Goal: Task Accomplishment & Management: Complete application form

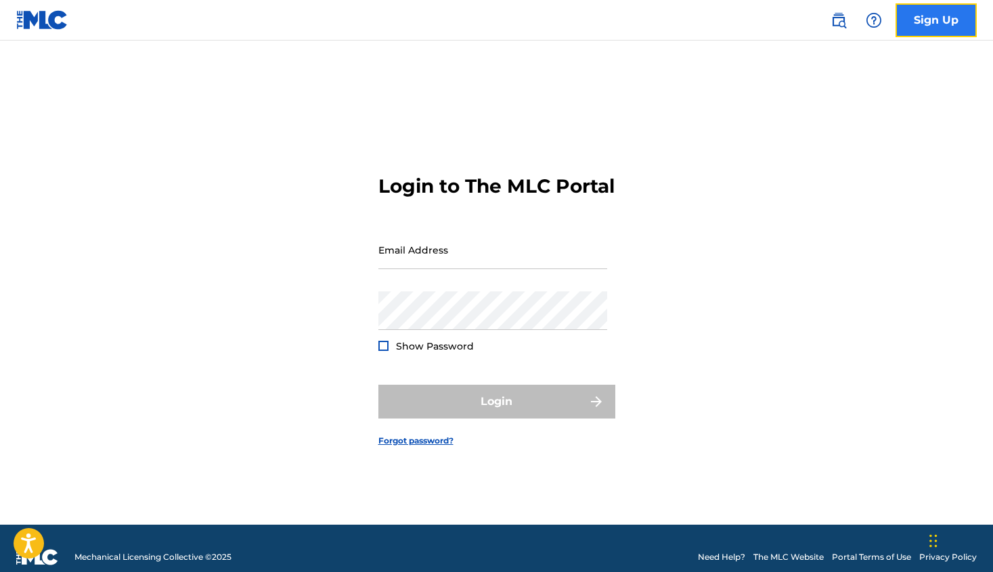
click at [924, 3] on link "Sign Up" at bounding box center [935, 20] width 81 height 34
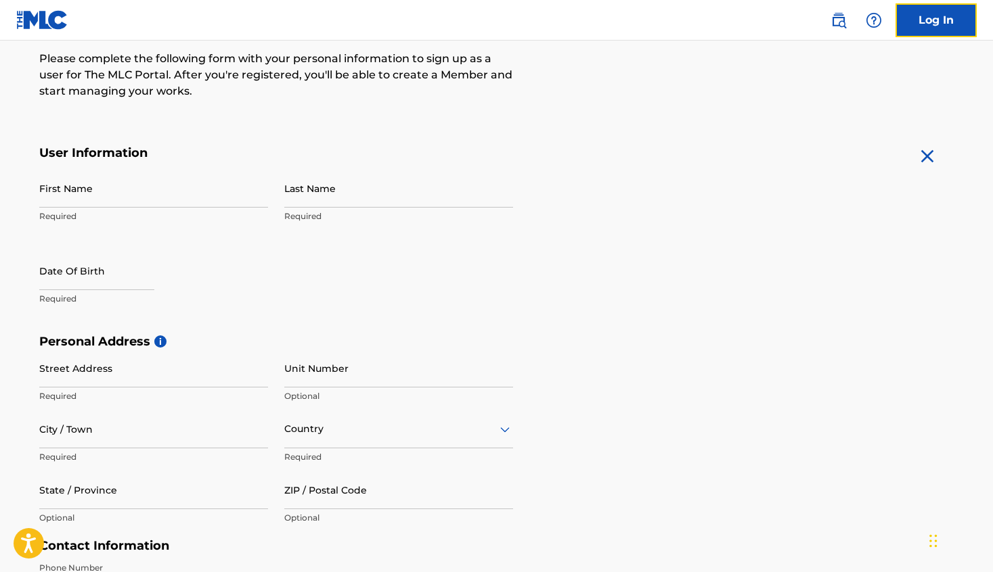
scroll to position [175, 0]
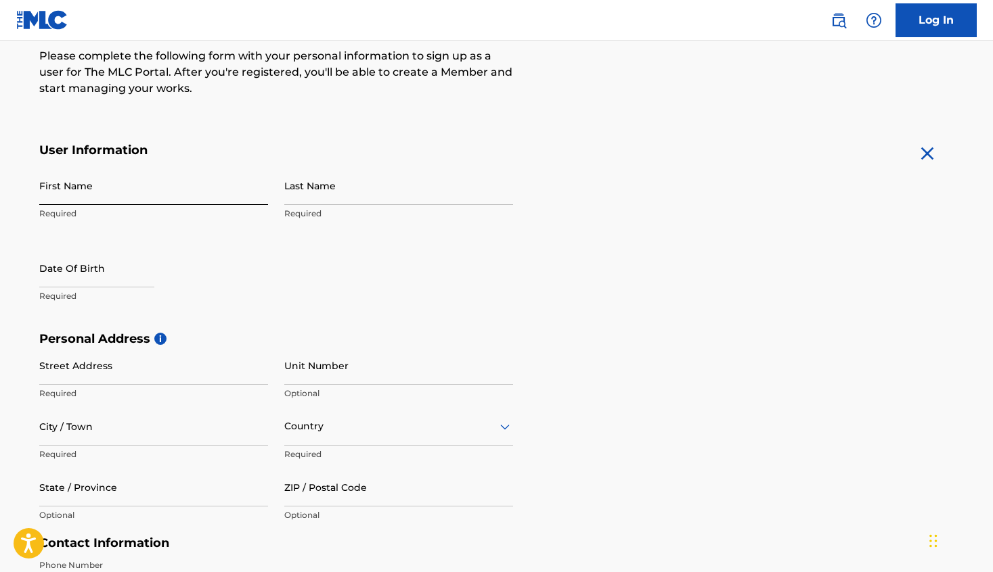
click at [152, 197] on input "First Name" at bounding box center [153, 185] width 229 height 39
type input "[PERSON_NAME]"
click at [370, 190] on input "Last Name" at bounding box center [398, 185] width 229 height 39
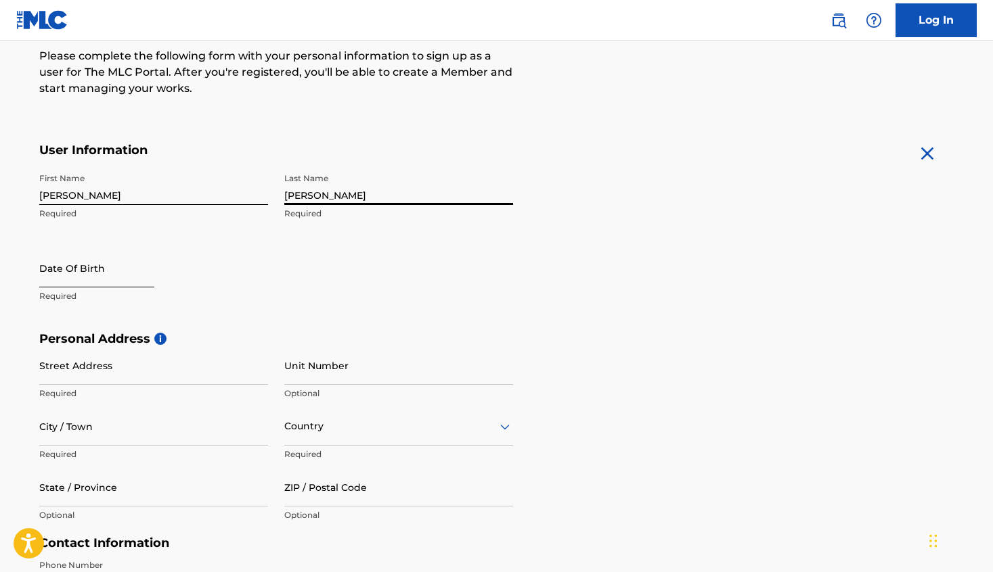
type input "[PERSON_NAME]"
click at [129, 272] on input "text" at bounding box center [96, 268] width 115 height 39
select select "8"
select select "2025"
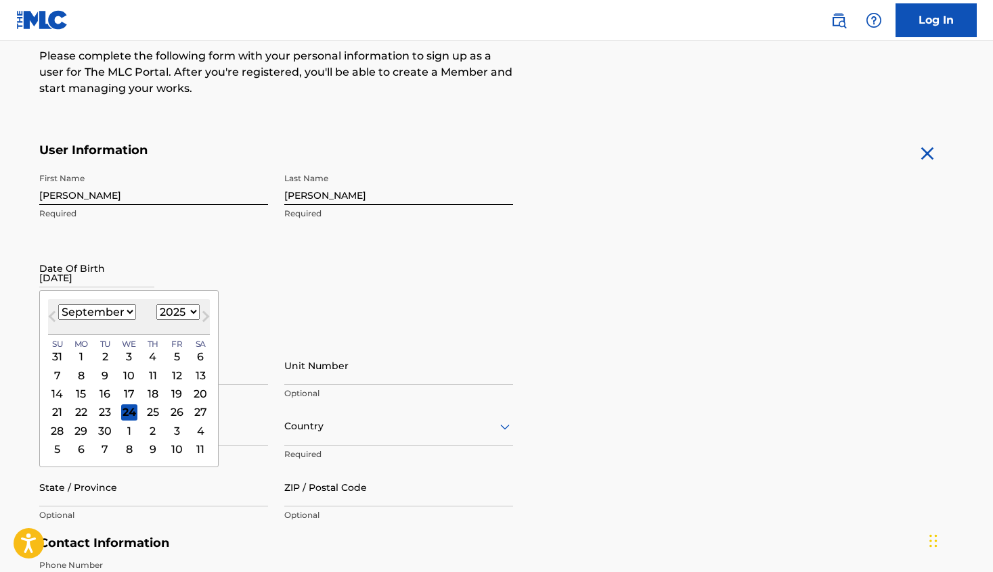
type input "[DATE]"
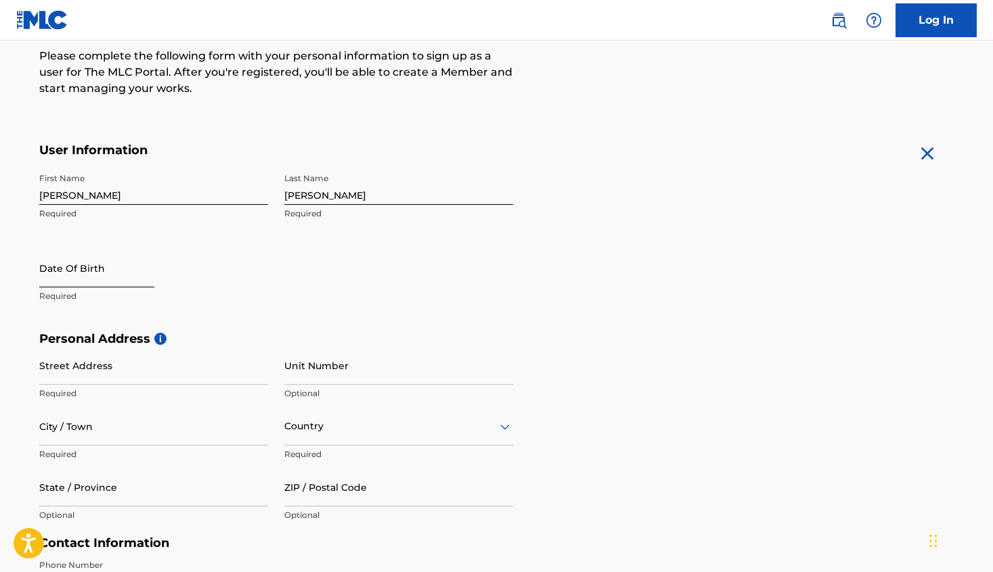
click at [110, 284] on input "text" at bounding box center [96, 268] width 115 height 39
select select "8"
select select "2025"
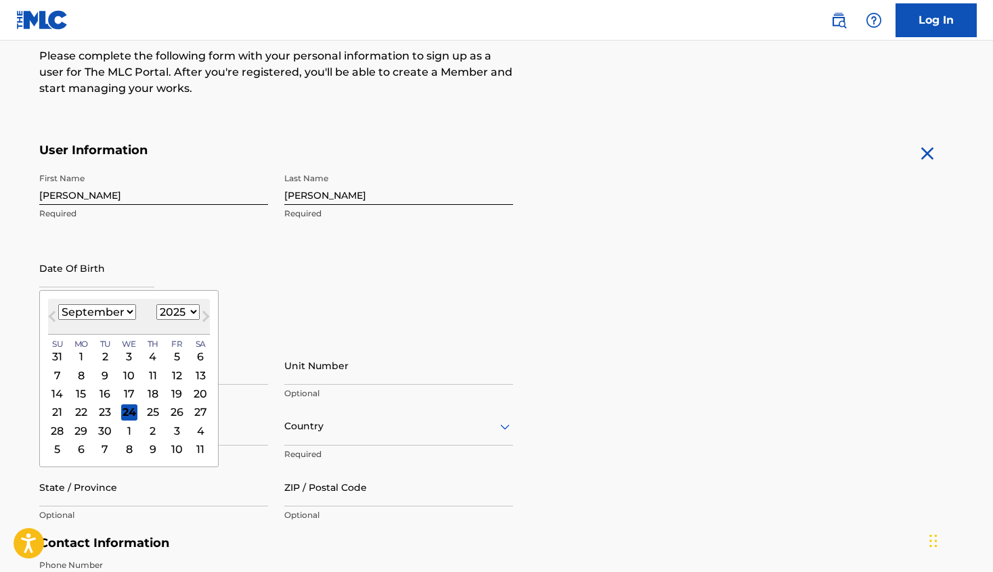
click at [133, 309] on select "January February March April May June July August September October November De…" at bounding box center [97, 312] width 78 height 16
select select "1"
click at [58, 304] on select "January February March April May June July August September October November De…" at bounding box center [97, 312] width 78 height 16
click at [191, 309] on select "1899 1900 1901 1902 1903 1904 1905 1906 1907 1908 1909 1910 1911 1912 1913 1914…" at bounding box center [177, 312] width 43 height 16
select select "1981"
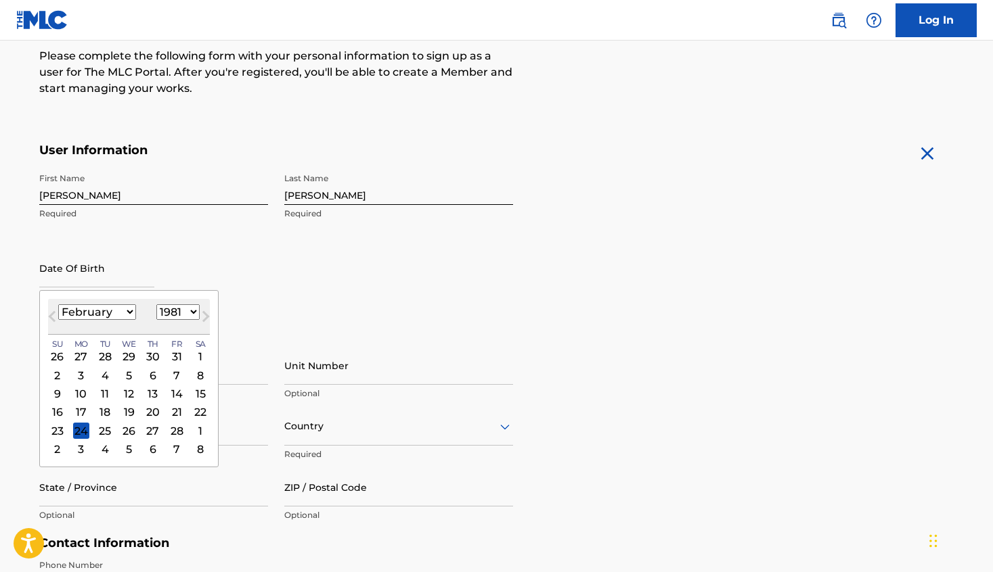
click at [156, 304] on select "1899 1900 1901 1902 1903 1904 1905 1906 1907 1908 1909 1910 1911 1912 1913 1914…" at bounding box center [177, 312] width 43 height 16
click at [81, 354] on div "2" at bounding box center [80, 356] width 16 height 16
type input "[DATE]"
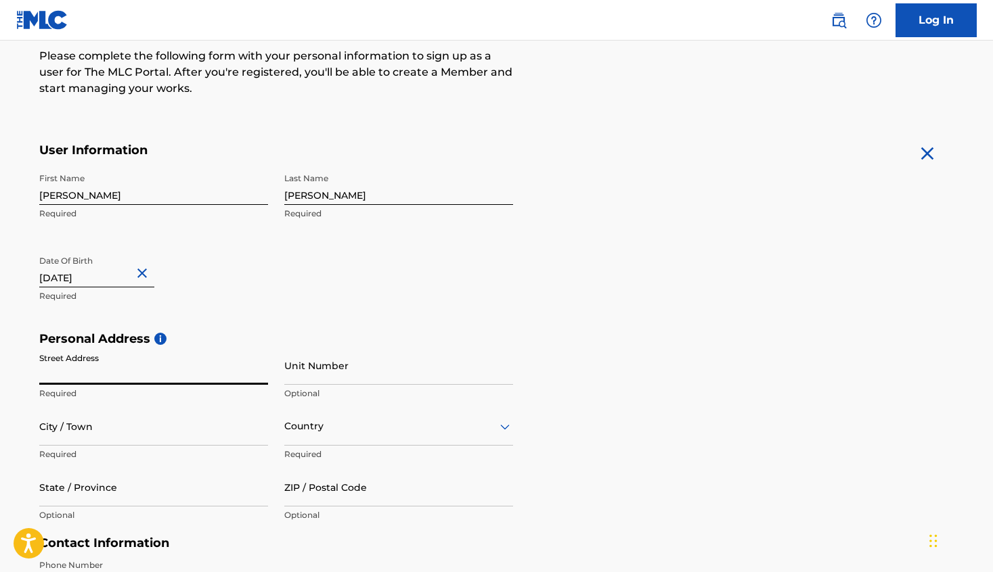
click at [165, 361] on input "Street Address" at bounding box center [153, 365] width 229 height 39
type input "[STREET_ADDRESS][PERSON_NAME]"
type input "[PERSON_NAME][GEOGRAPHIC_DATA]"
type input "[GEOGRAPHIC_DATA]"
type input "MI"
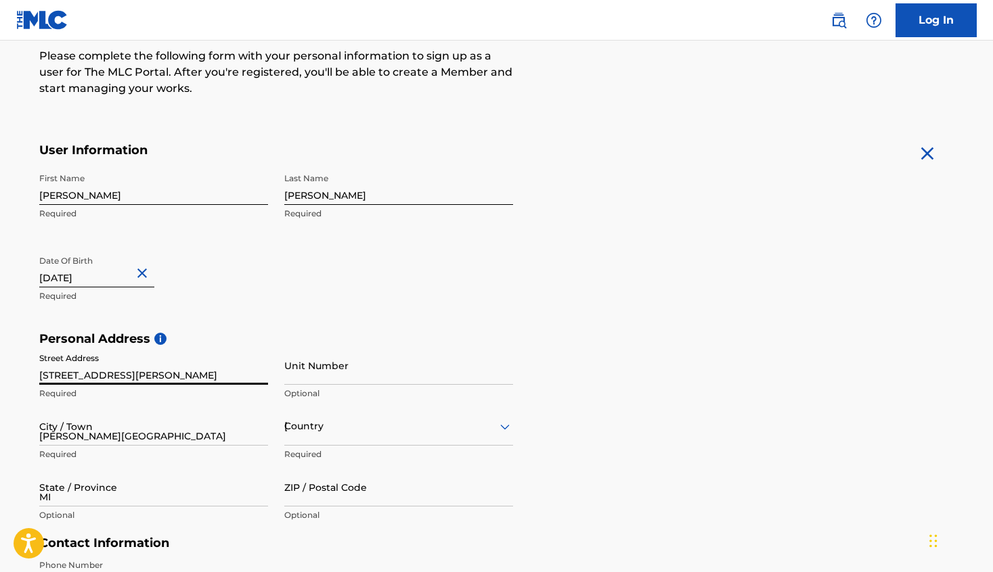
type input "48030"
type input "313"
type input "6291459"
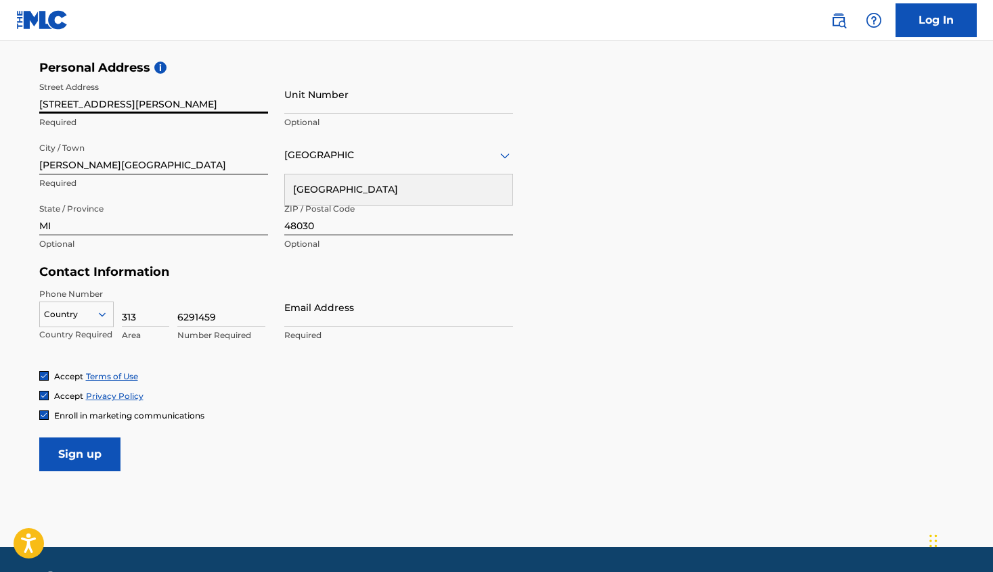
scroll to position [448, 0]
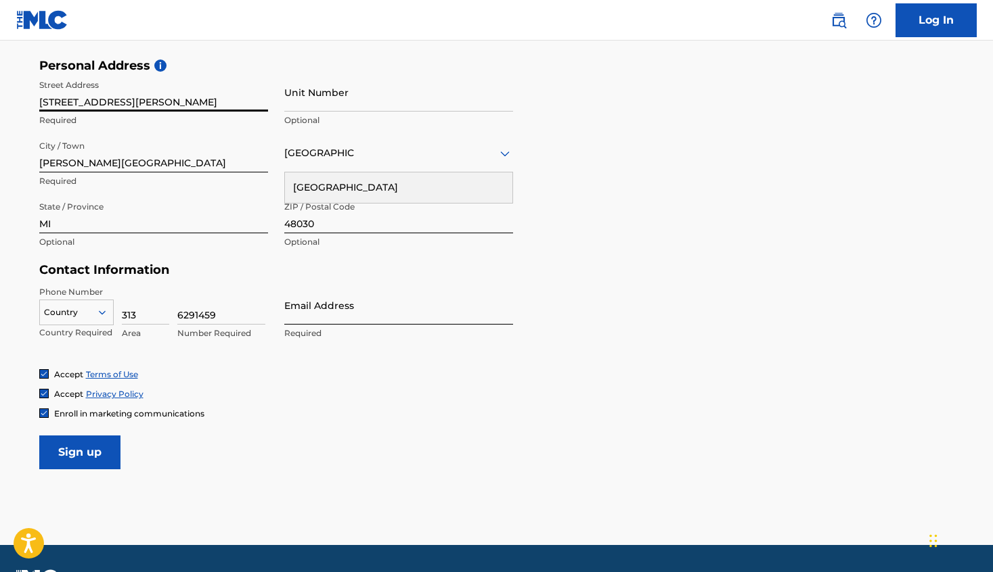
click at [312, 321] on input "Email Address" at bounding box center [398, 305] width 229 height 39
type input "[EMAIL_ADDRESS][DOMAIN_NAME]"
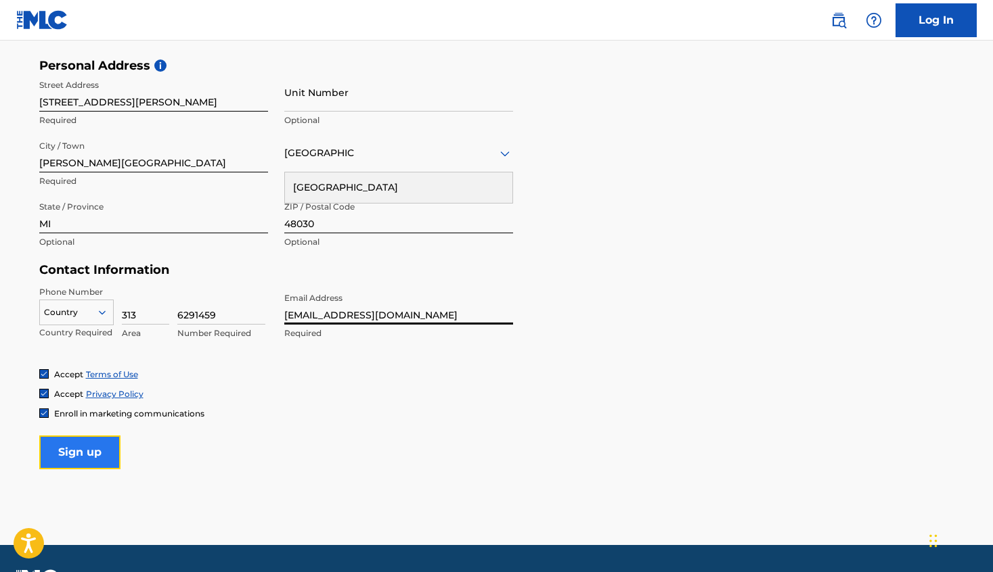
click at [95, 449] on input "Sign up" at bounding box center [79, 453] width 81 height 34
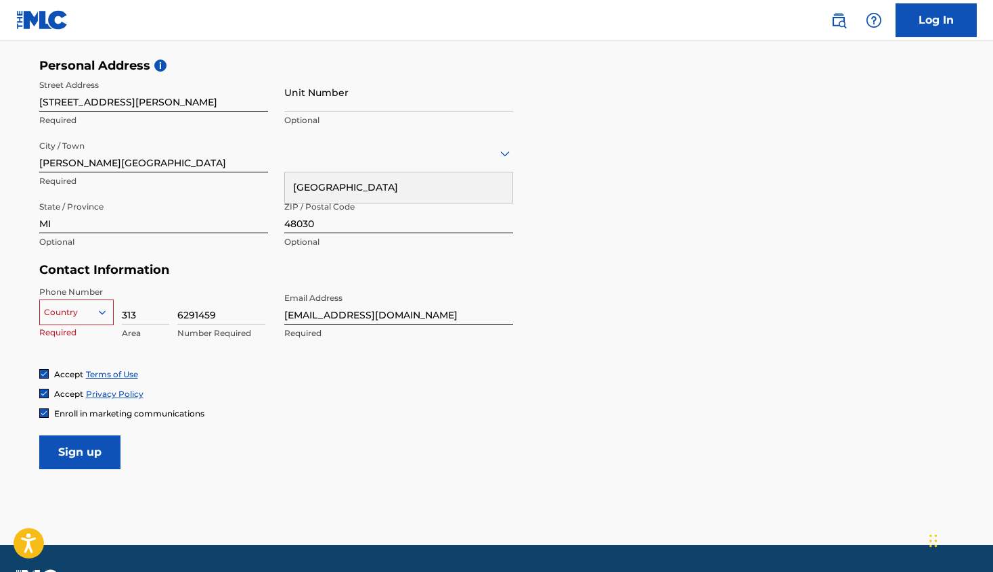
click at [90, 311] on div at bounding box center [76, 312] width 73 height 15
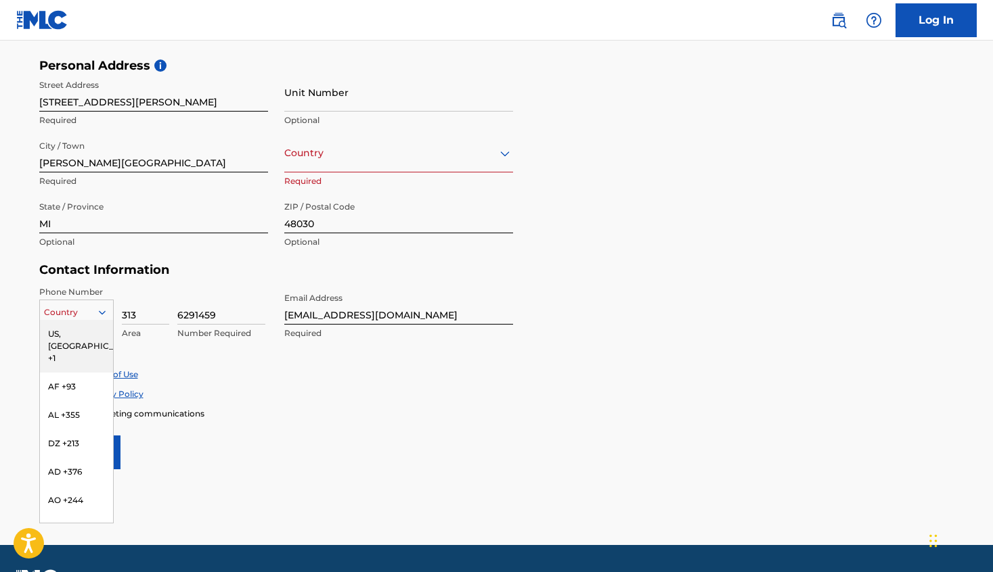
click at [80, 327] on div "US, [GEOGRAPHIC_DATA] +1" at bounding box center [76, 346] width 73 height 53
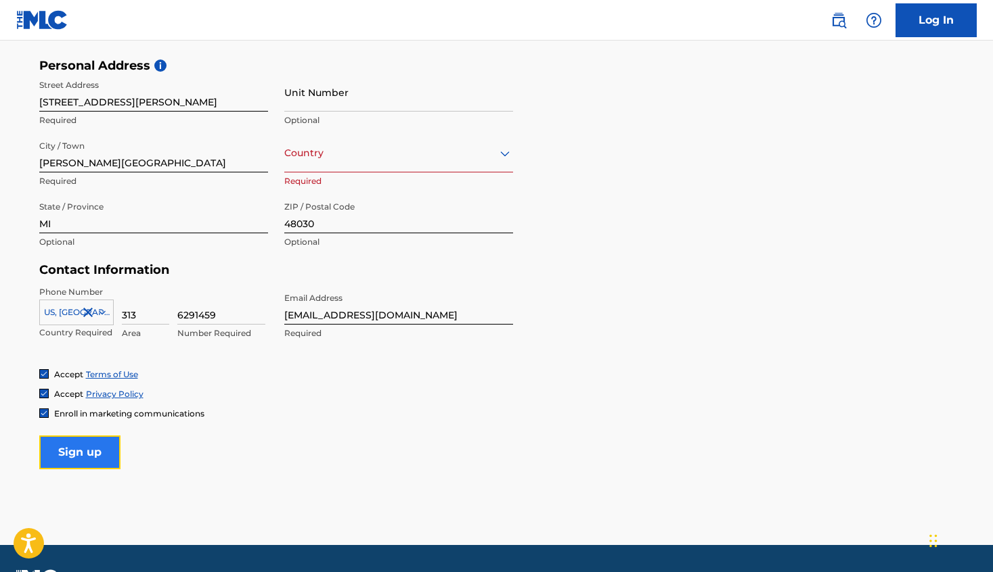
click at [89, 457] on input "Sign up" at bounding box center [79, 453] width 81 height 34
click at [320, 164] on div "Country" at bounding box center [398, 153] width 229 height 39
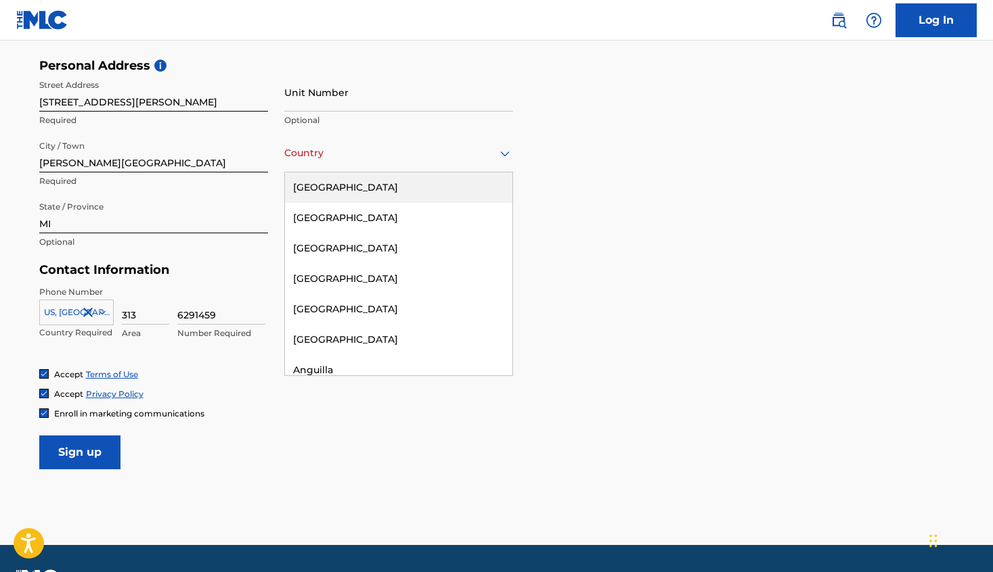
click at [319, 185] on div "[GEOGRAPHIC_DATA]" at bounding box center [398, 188] width 227 height 30
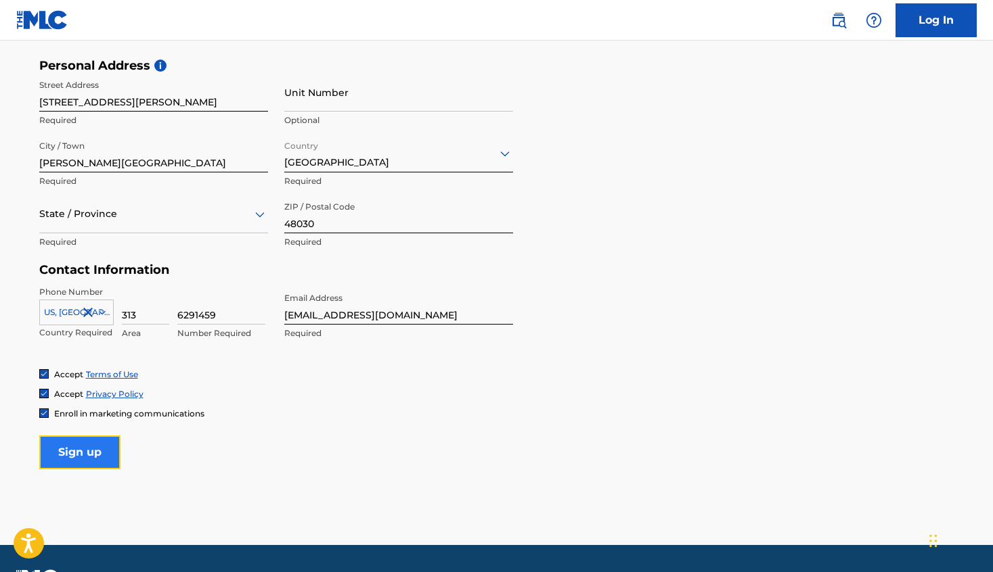
click at [97, 461] on input "Sign up" at bounding box center [79, 453] width 81 height 34
click at [165, 218] on div at bounding box center [153, 214] width 229 height 17
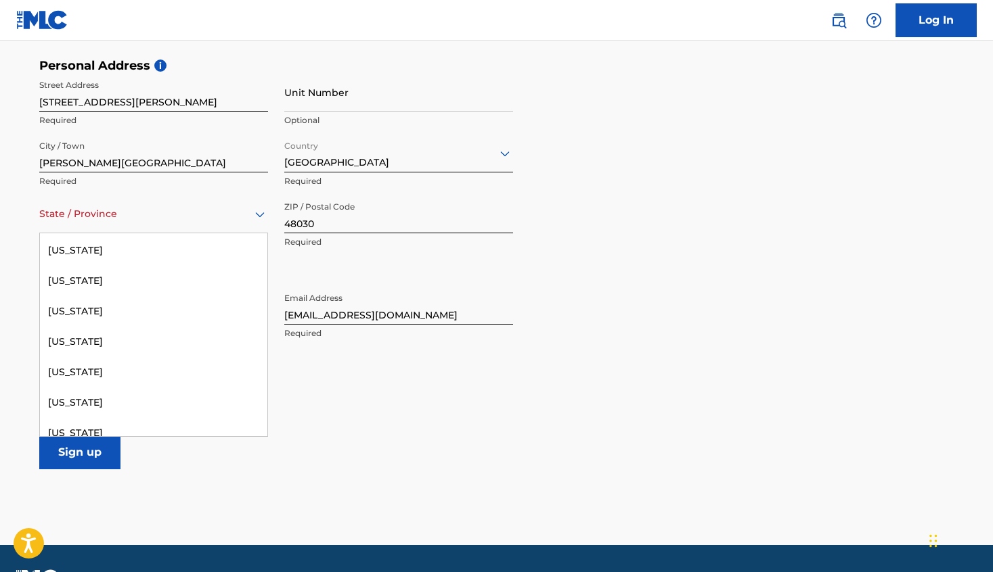
scroll to position [696, 0]
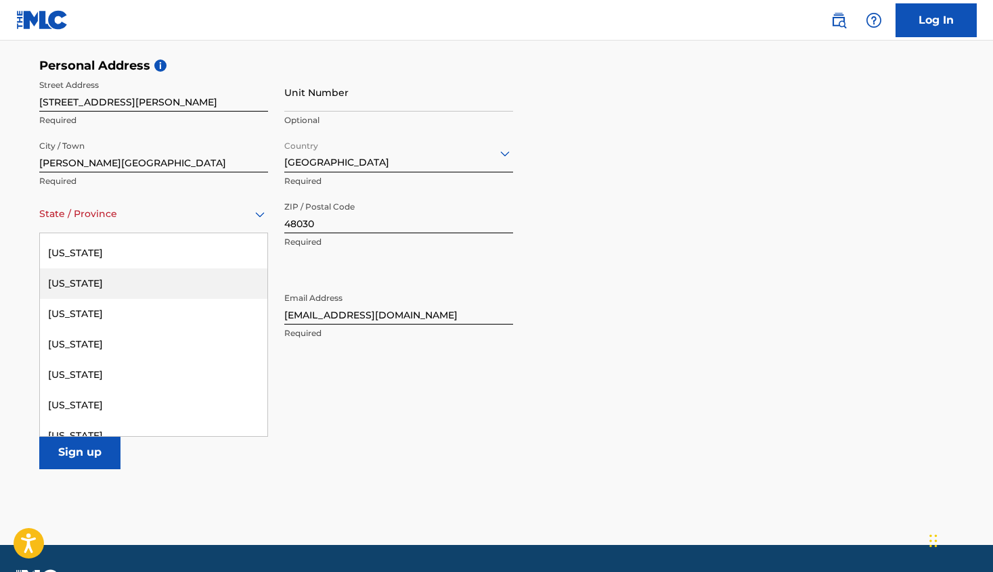
click at [115, 288] on div "[US_STATE]" at bounding box center [153, 284] width 227 height 30
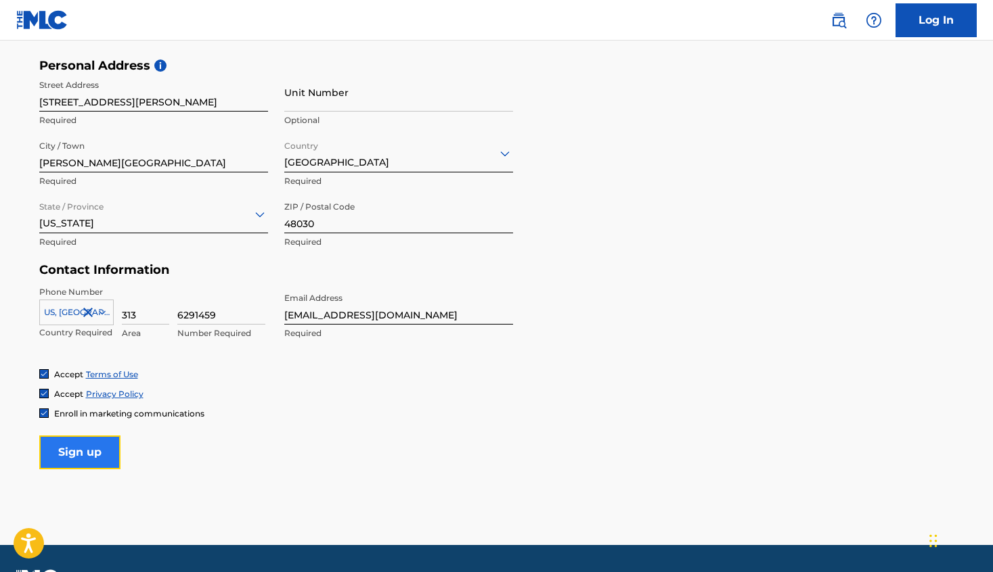
click at [114, 447] on input "Sign up" at bounding box center [79, 453] width 81 height 34
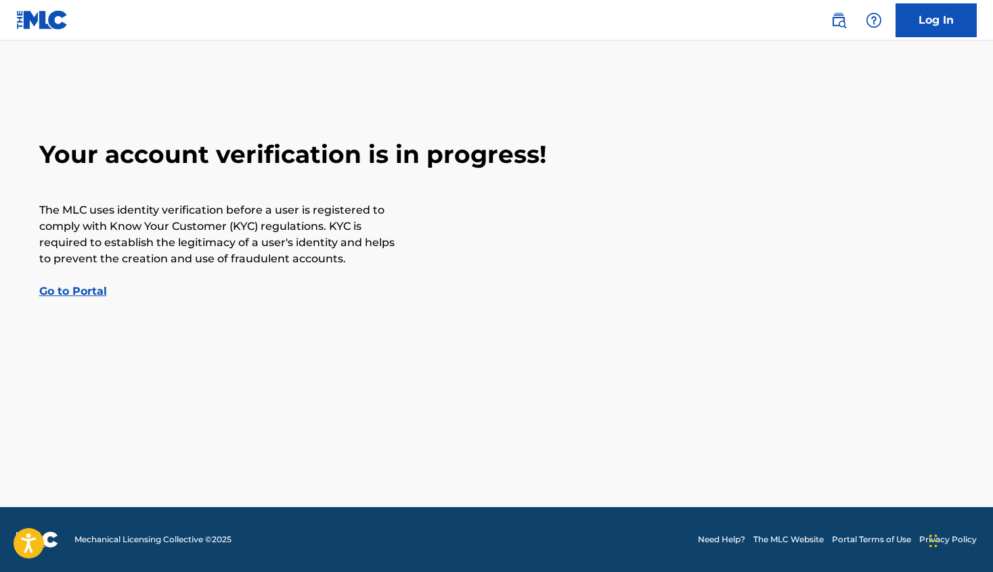
click at [95, 296] on link "Go to Portal" at bounding box center [73, 291] width 68 height 13
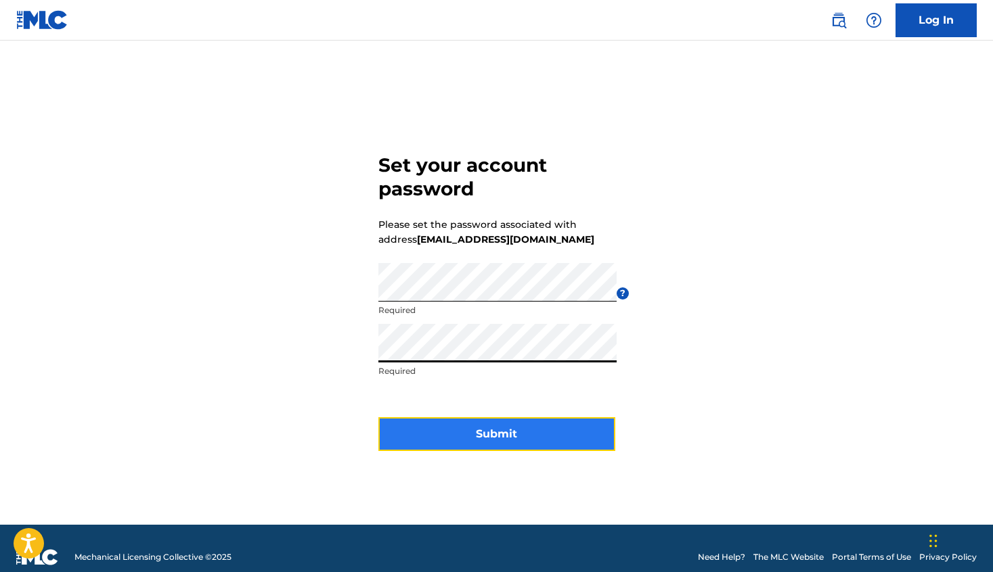
click at [474, 434] on button "Submit" at bounding box center [496, 434] width 237 height 34
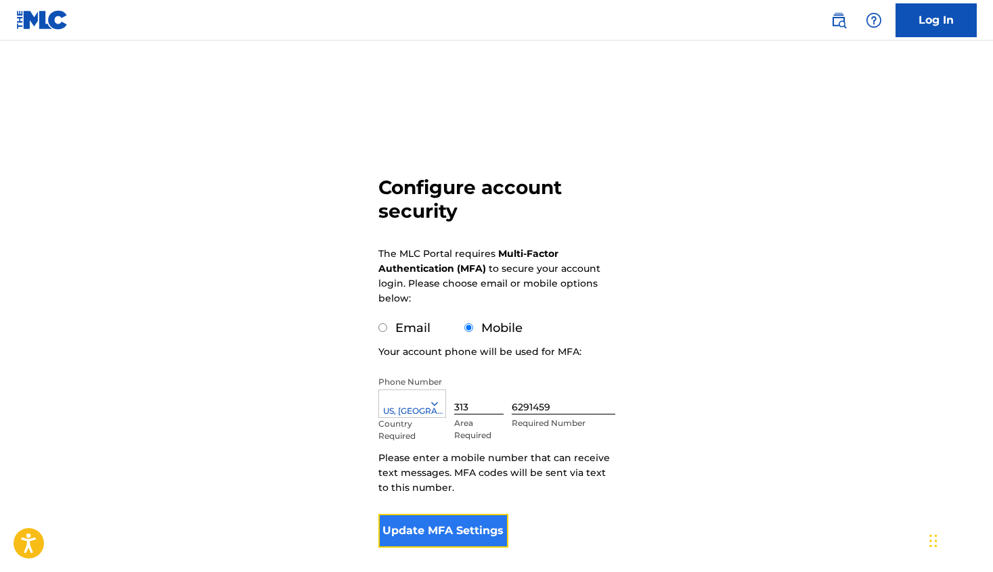
click at [495, 527] on button "Update MFA Settings" at bounding box center [443, 531] width 131 height 34
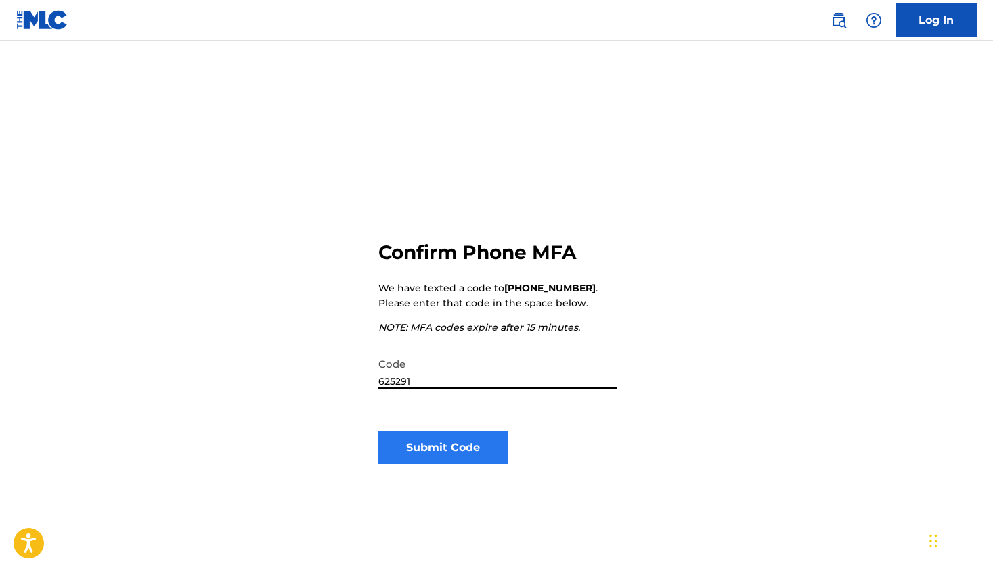
type input "625291"
click at [493, 452] on button "Submit Code" at bounding box center [443, 448] width 131 height 34
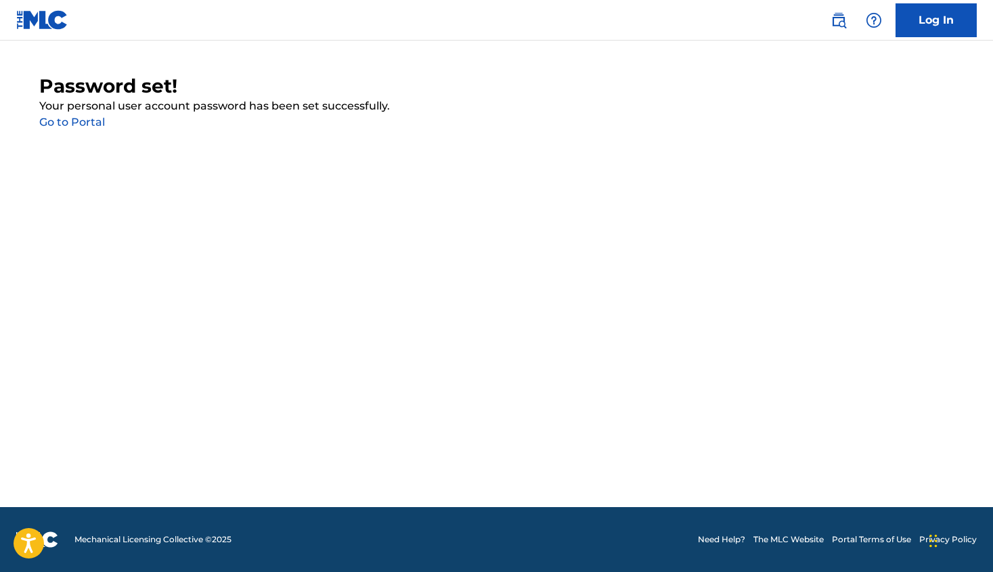
click at [85, 128] on link "Go to Portal" at bounding box center [72, 122] width 66 height 13
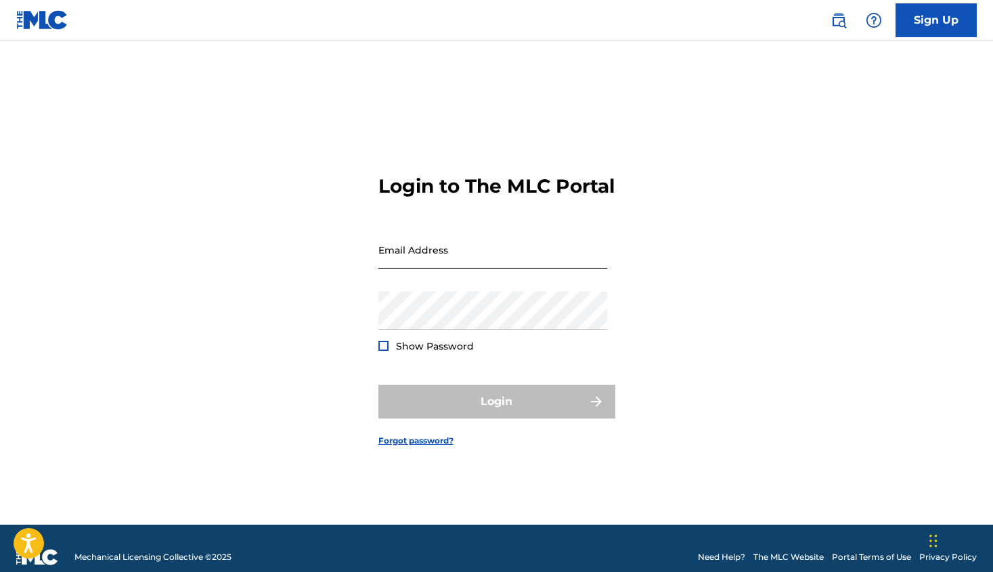
click at [407, 269] on input "Email Address" at bounding box center [492, 250] width 229 height 39
type input "[EMAIL_ADDRESS][DOMAIN_NAME]"
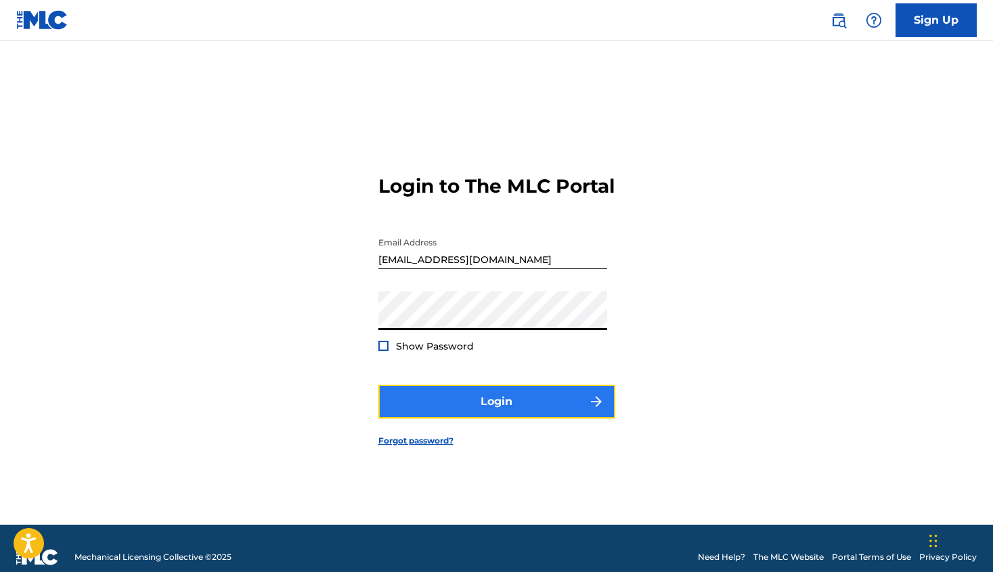
click at [493, 411] on button "Login" at bounding box center [496, 402] width 237 height 34
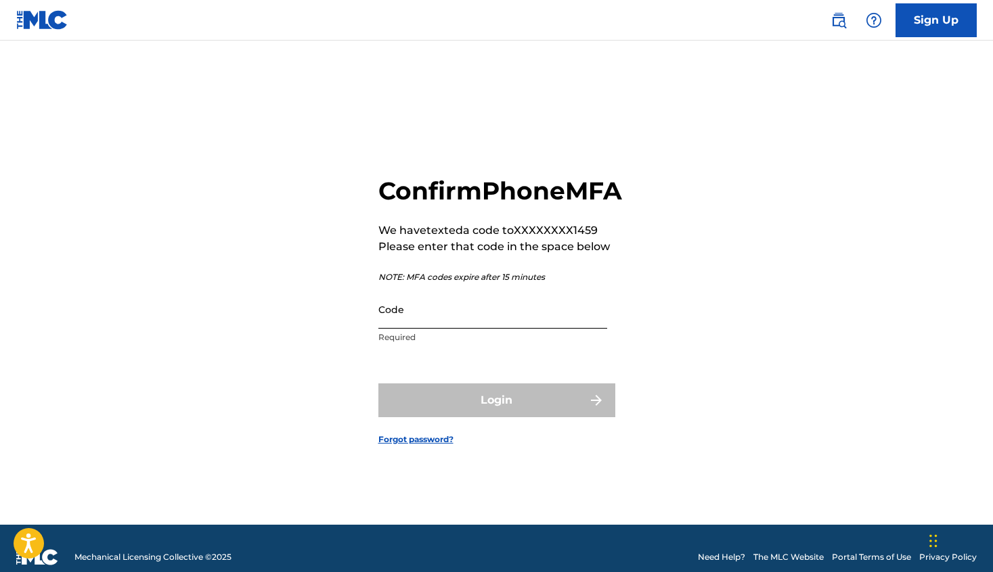
click at [467, 323] on input "Code" at bounding box center [492, 309] width 229 height 39
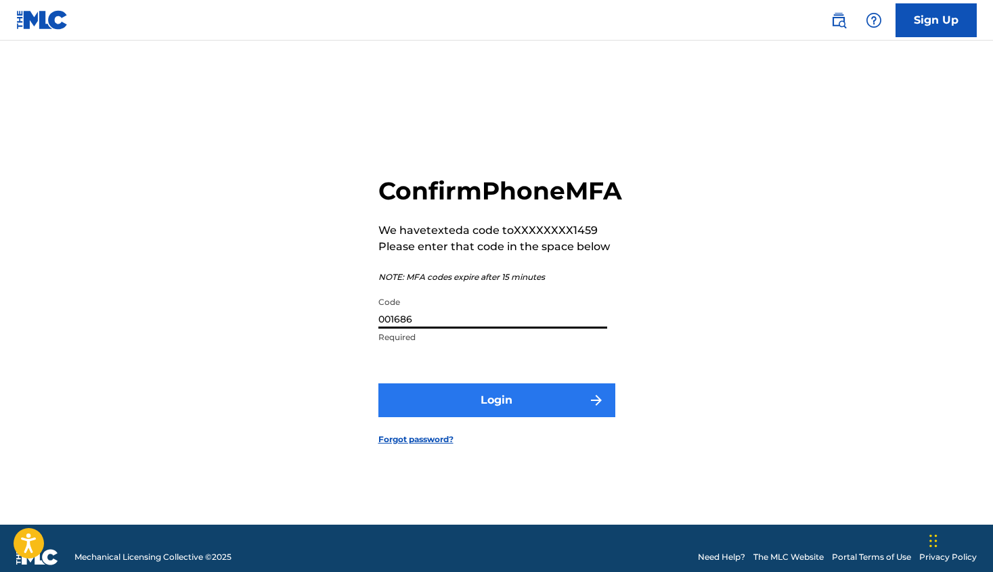
type input "001686"
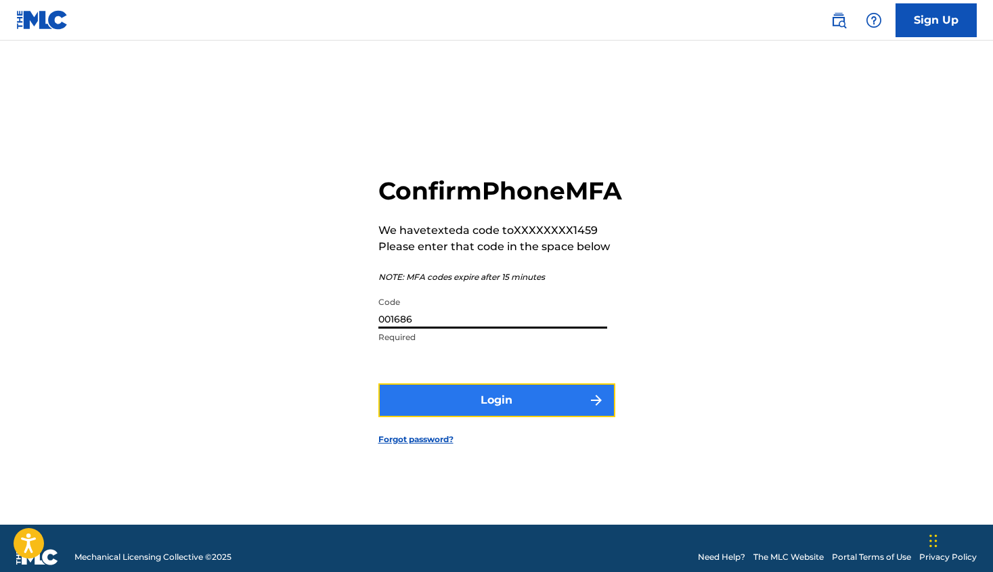
click at [552, 414] on button "Login" at bounding box center [496, 401] width 237 height 34
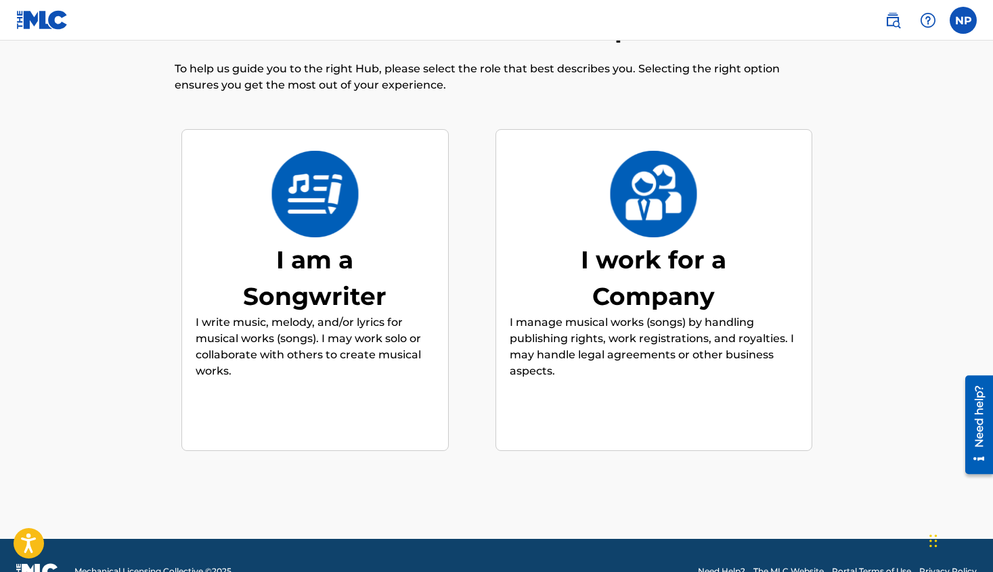
click at [315, 167] on img at bounding box center [315, 194] width 89 height 87
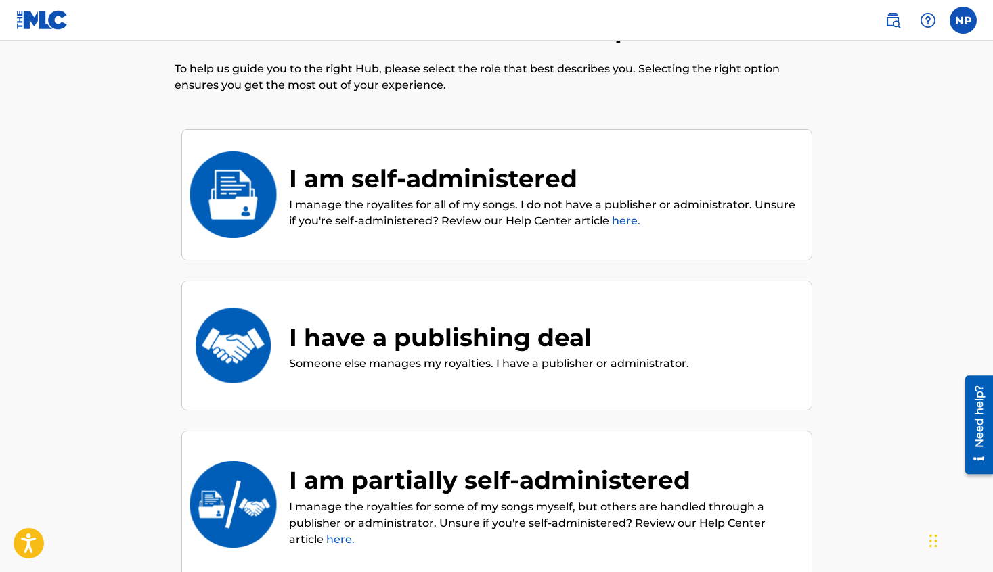
click at [409, 175] on div "I am self-administered" at bounding box center [543, 178] width 509 height 37
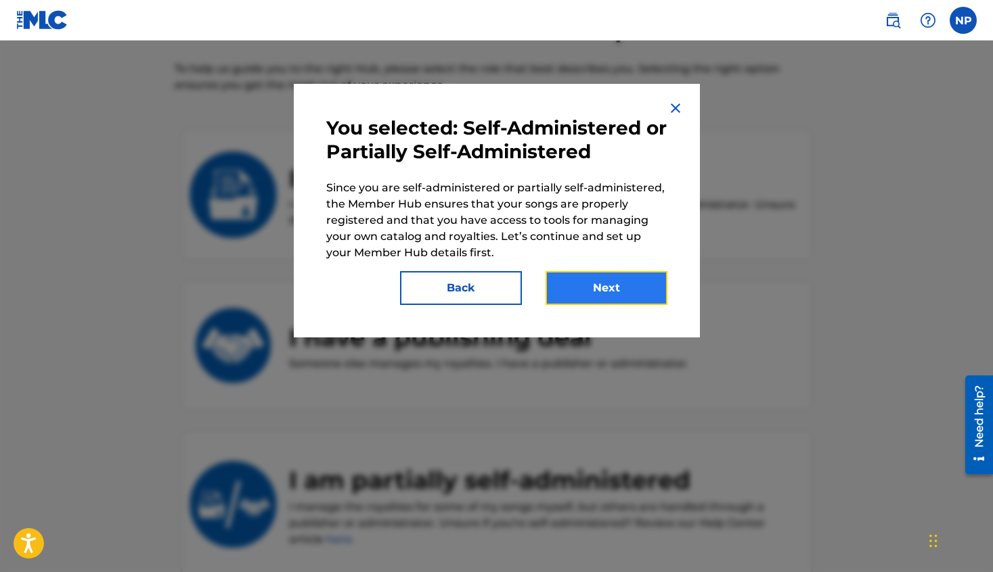
click at [612, 284] on button "Next" at bounding box center [606, 288] width 122 height 34
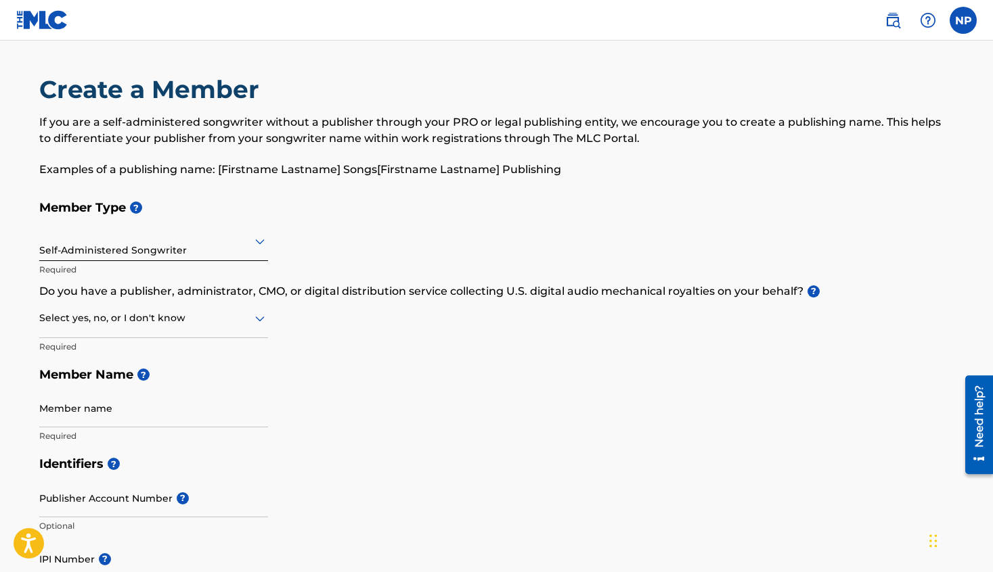
click at [250, 319] on div at bounding box center [153, 318] width 229 height 17
click at [210, 343] on div "Yes" at bounding box center [153, 353] width 227 height 30
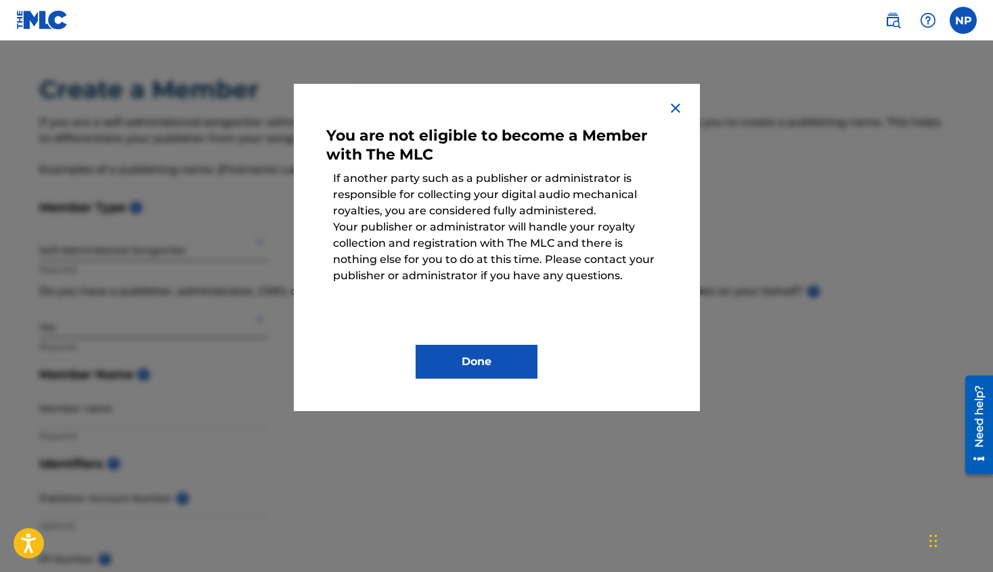
click at [668, 111] on img at bounding box center [675, 108] width 16 height 16
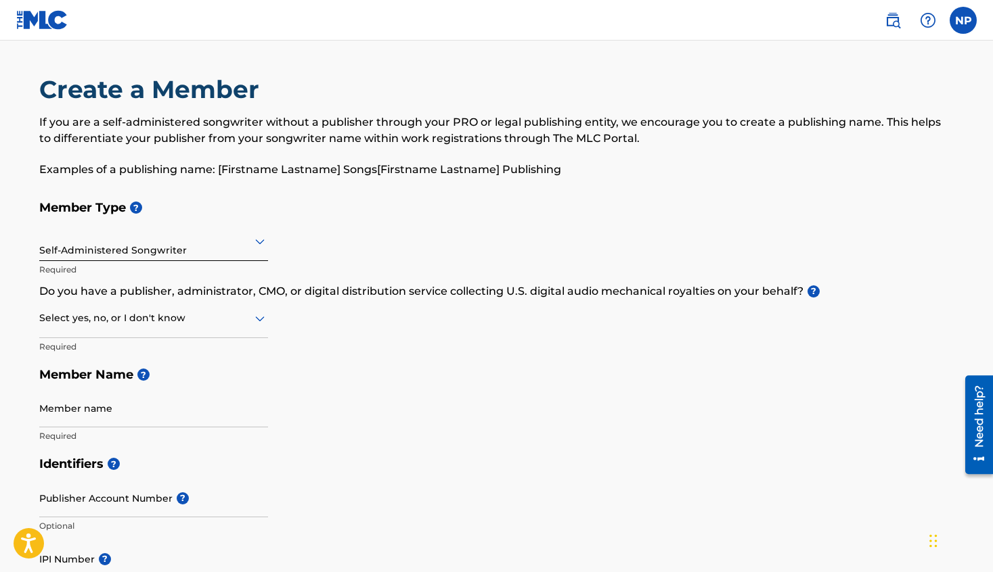
click at [268, 317] on div "Member Type ? Self-Administered Songwriter Required Do you have a publisher, ad…" at bounding box center [496, 322] width 915 height 256
click at [253, 317] on icon at bounding box center [260, 319] width 16 height 16
click at [218, 348] on div "Yes" at bounding box center [153, 353] width 227 height 30
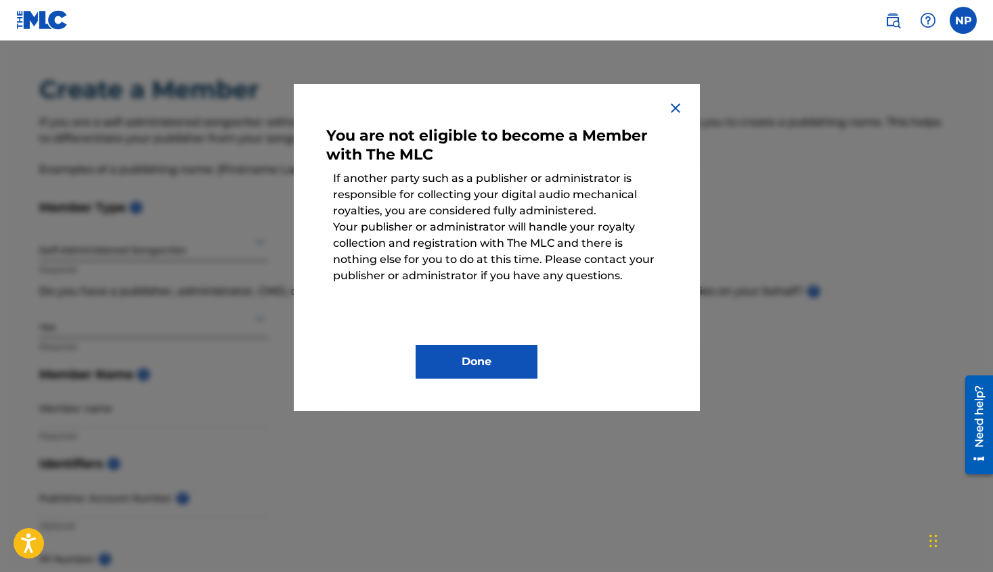
click at [675, 101] on img at bounding box center [675, 108] width 16 height 16
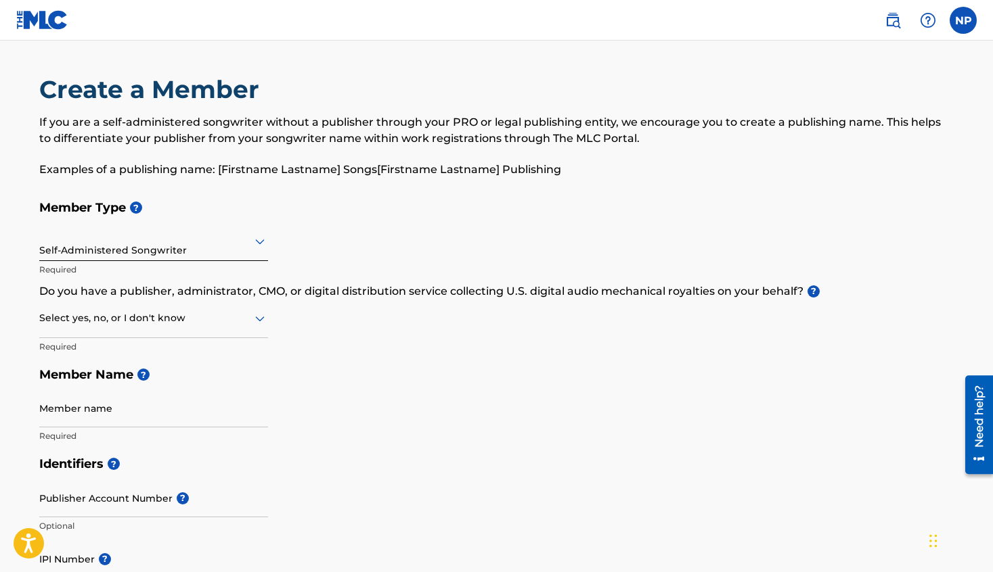
click at [255, 317] on icon at bounding box center [259, 319] width 9 height 5
click at [211, 377] on div "No" at bounding box center [153, 384] width 227 height 30
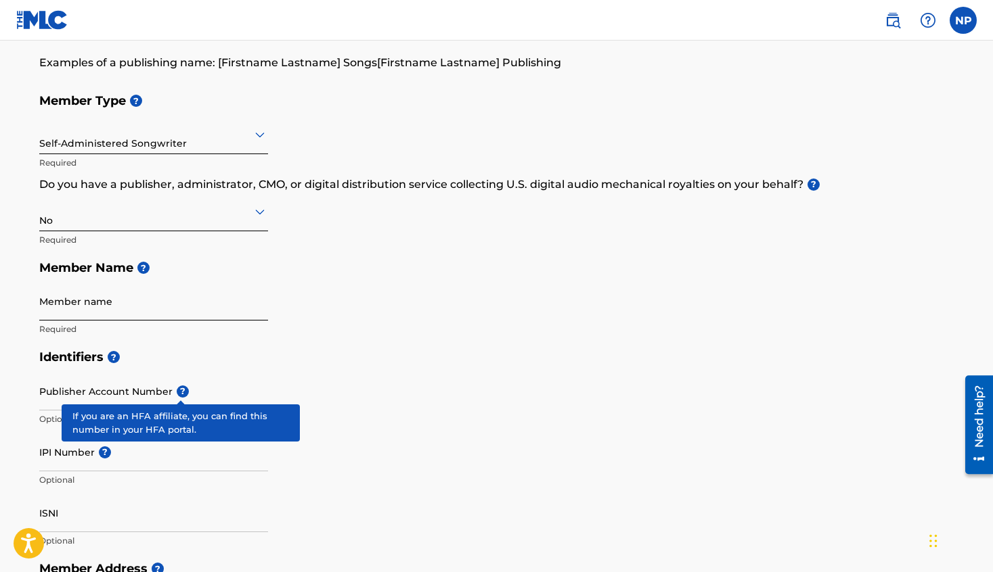
scroll to position [108, 0]
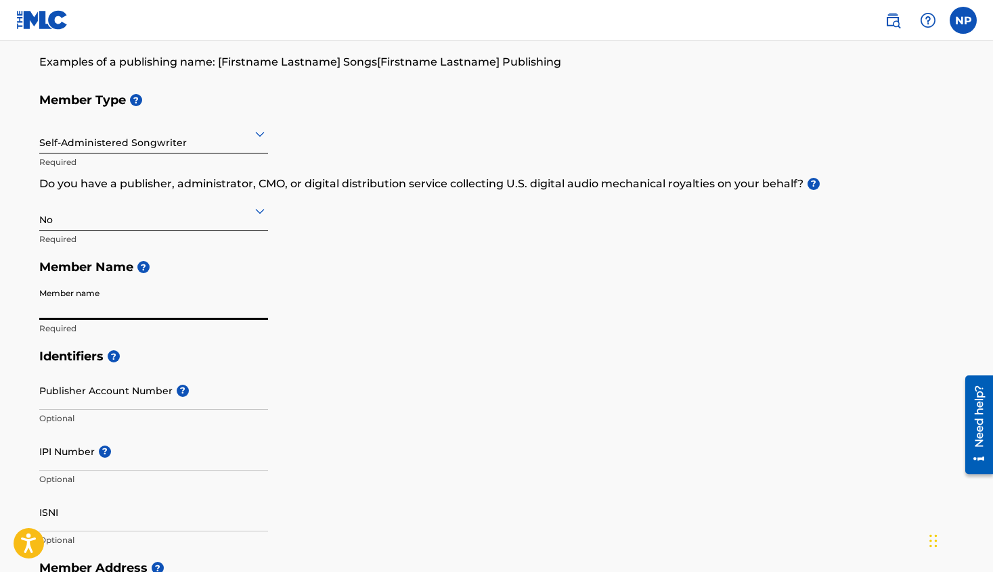
click at [139, 306] on input "Member name" at bounding box center [153, 300] width 229 height 39
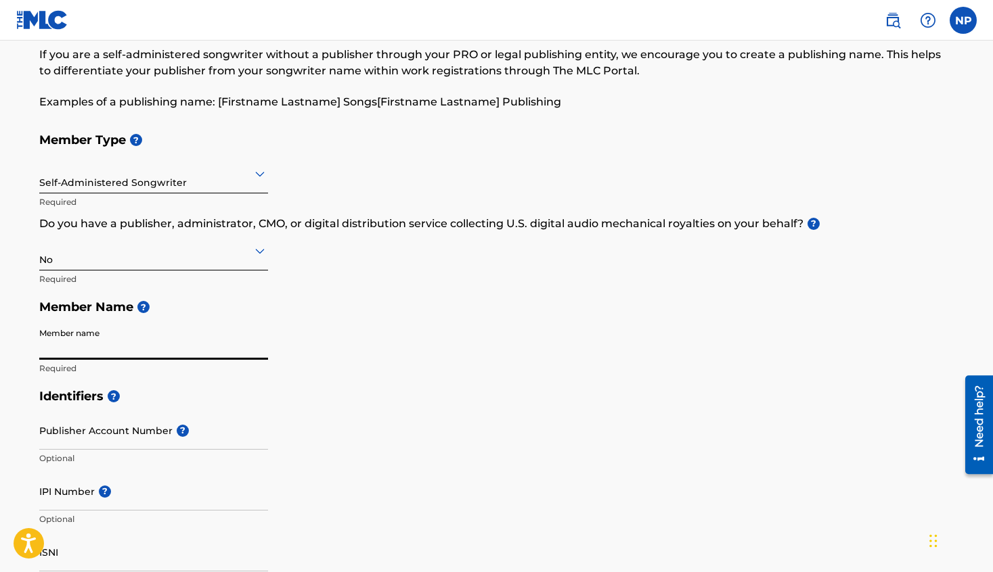
scroll to position [66, 0]
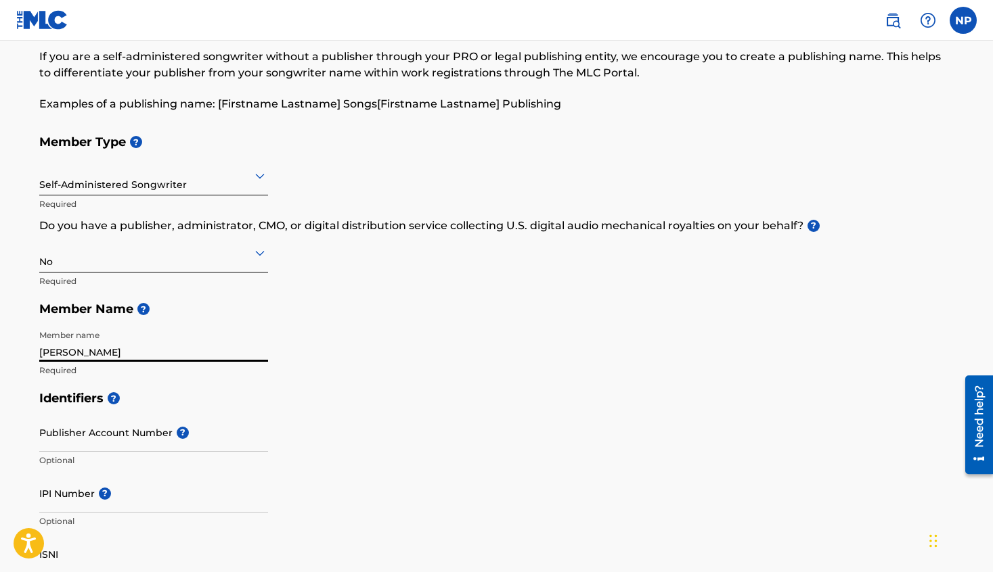
type input "Neil Patterson"
click at [578, 310] on h5 "Member Name ?" at bounding box center [496, 309] width 915 height 29
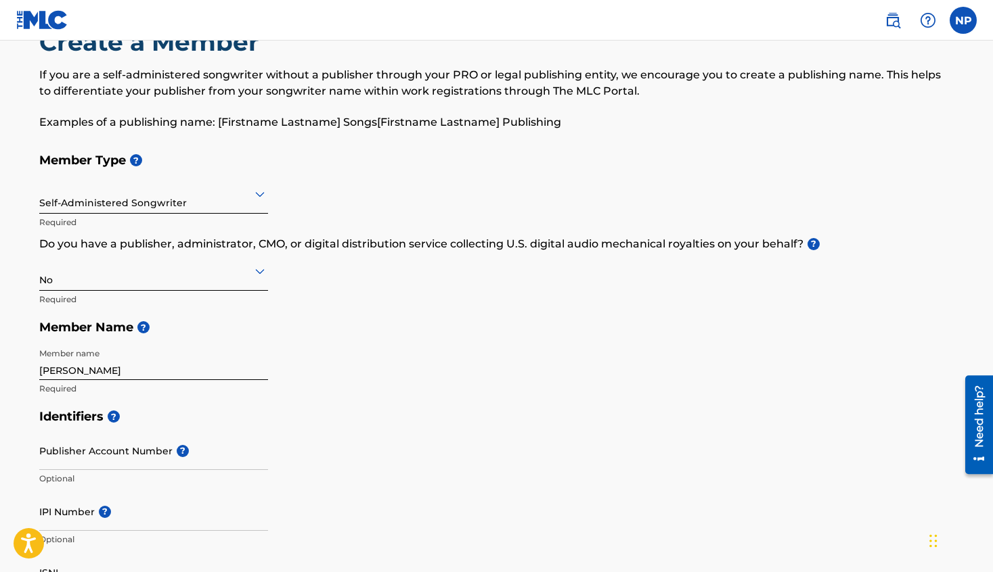
scroll to position [0, 0]
